Goal: Information Seeking & Learning: Find specific fact

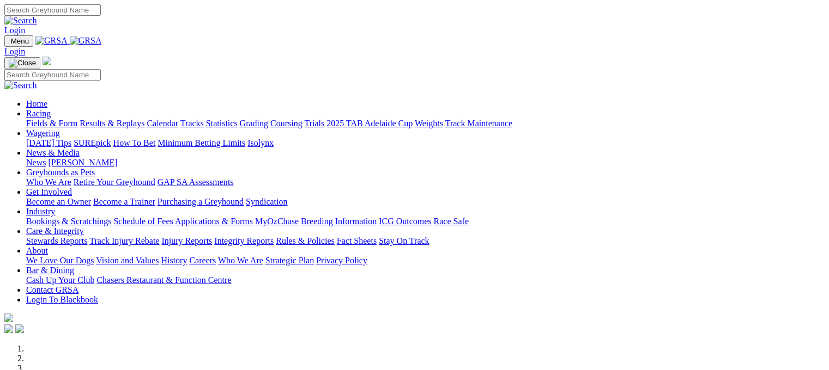
click at [120, 119] on link "Results & Replays" at bounding box center [112, 123] width 65 height 9
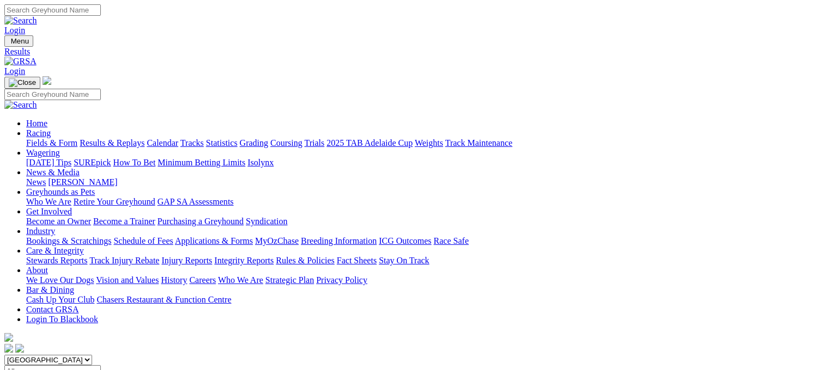
click at [101, 366] on input "Select date" at bounding box center [52, 371] width 96 height 11
type input "[DATE]"
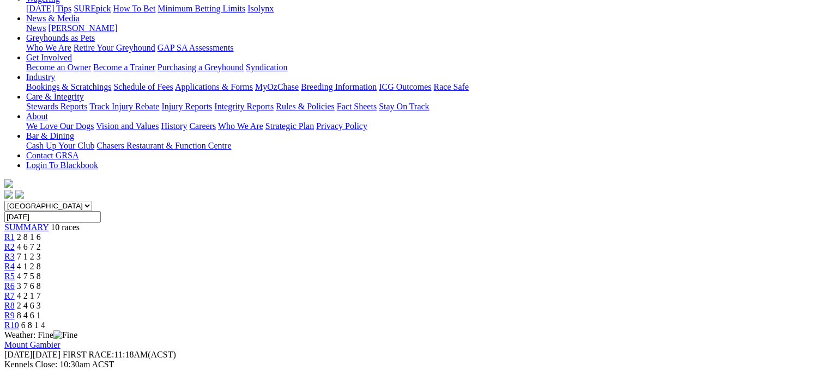
scroll to position [153, 0]
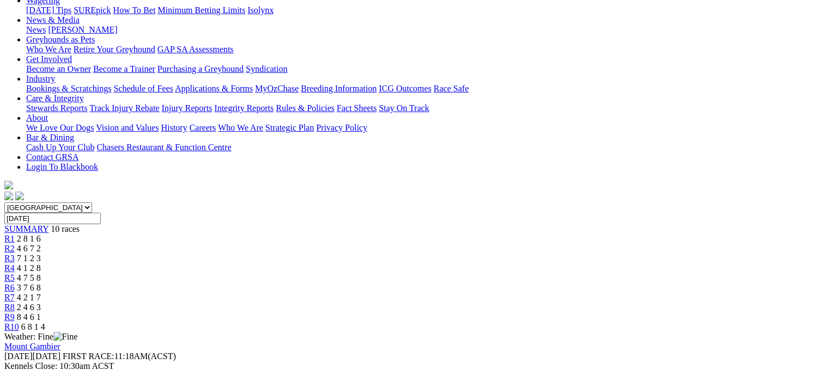
click at [489, 283] on div "R6 3 7 6 8" at bounding box center [414, 288] width 820 height 10
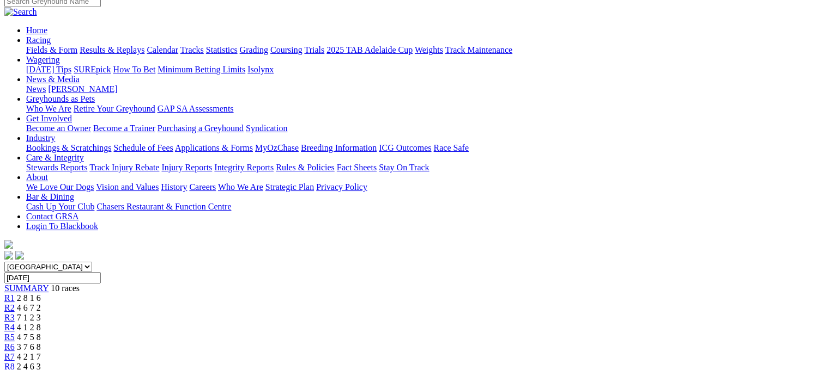
scroll to position [87, 0]
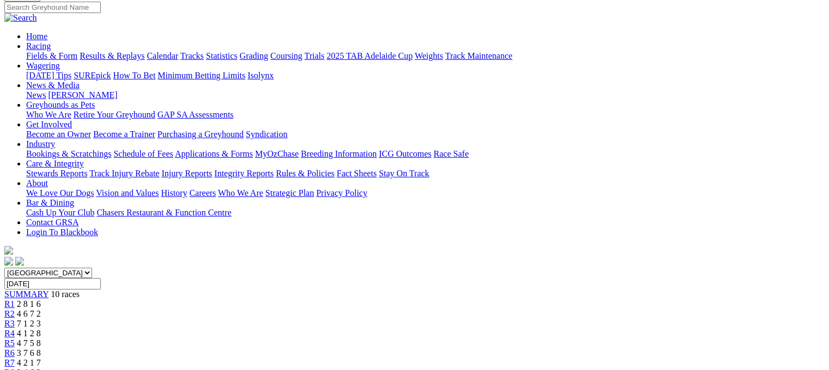
click at [15, 358] on link "R7" at bounding box center [9, 362] width 10 height 9
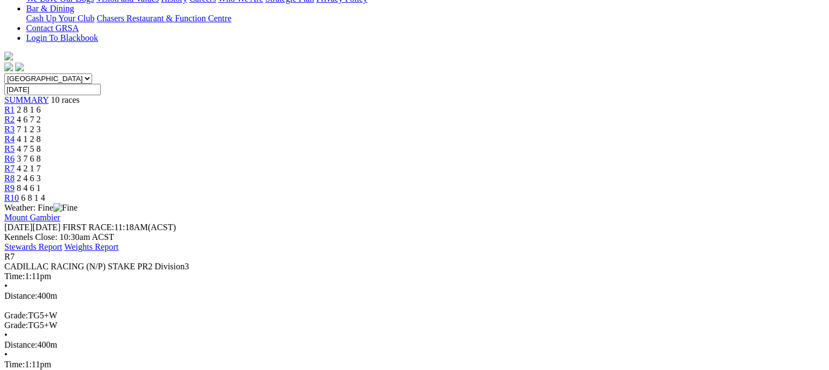
scroll to position [261, 0]
